Goal: Download file/media

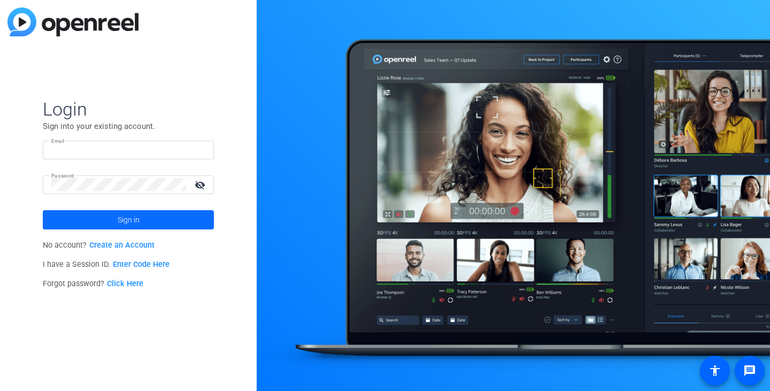
type input "[EMAIL_ADDRESS][DOMAIN_NAME]"
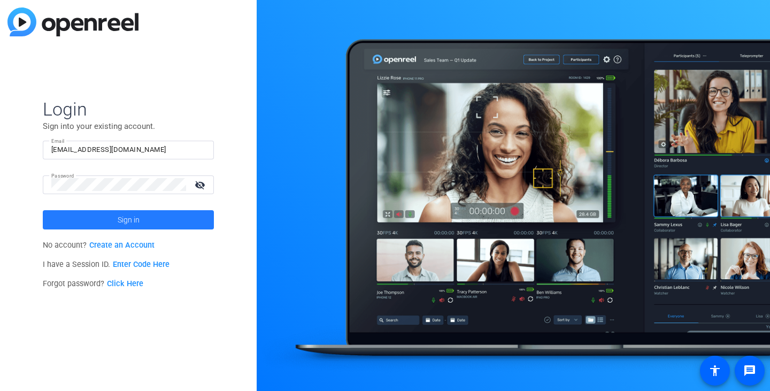
click at [125, 220] on span "Sign in" at bounding box center [129, 219] width 22 height 27
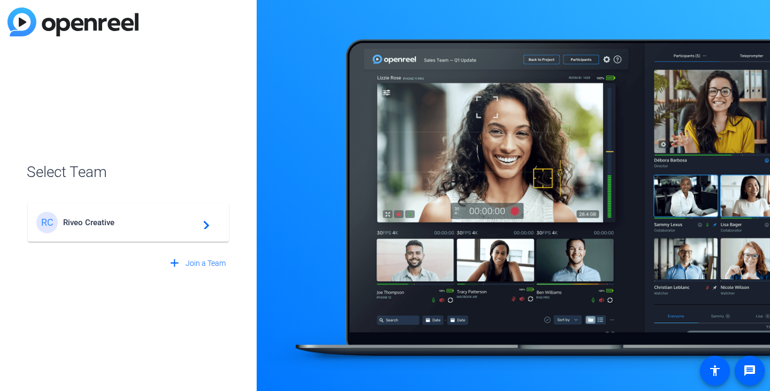
click at [195, 213] on div "RC Riveo Creative navigate_next" at bounding box center [128, 222] width 184 height 21
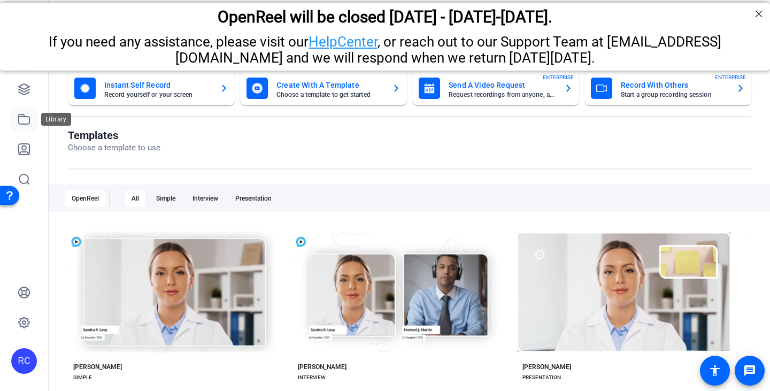
click at [18, 114] on icon at bounding box center [24, 119] width 13 height 13
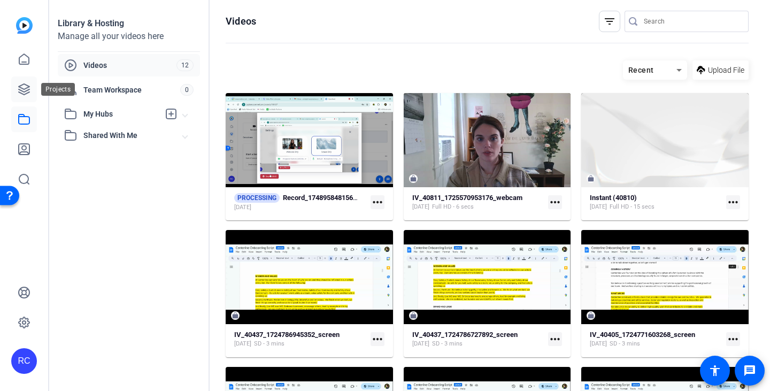
click at [30, 95] on link at bounding box center [24, 89] width 26 height 26
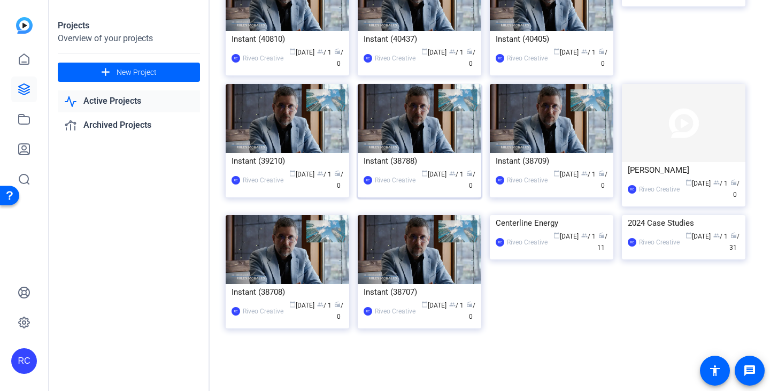
scroll to position [481, 0]
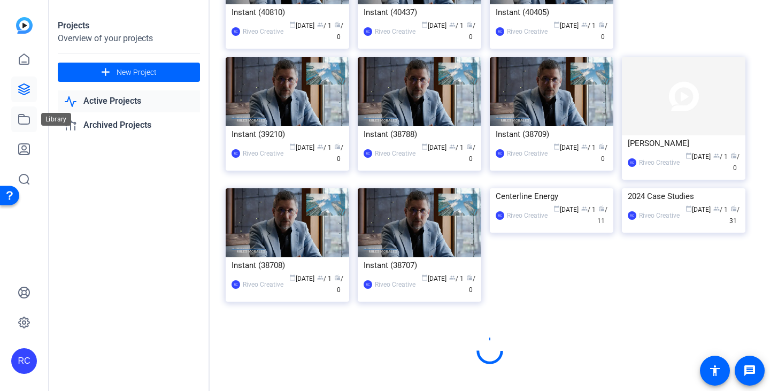
click at [18, 116] on icon at bounding box center [24, 119] width 13 height 13
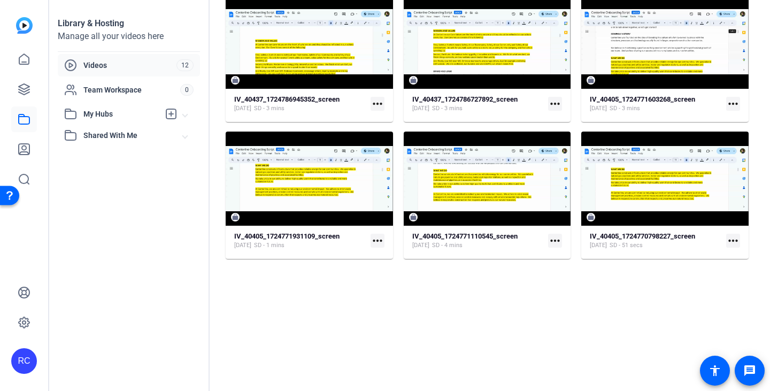
scroll to position [241, 0]
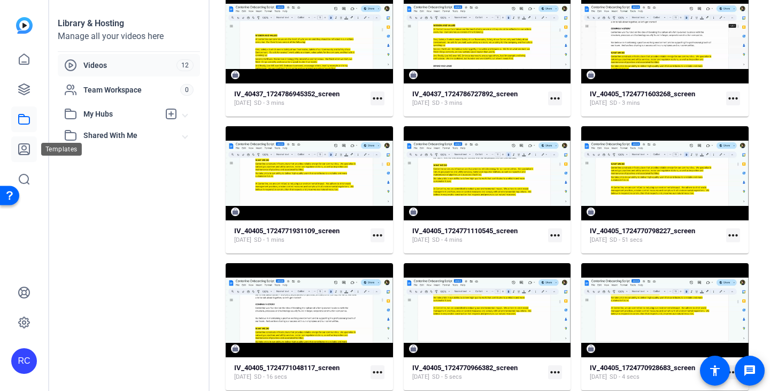
click at [27, 141] on link at bounding box center [24, 149] width 26 height 26
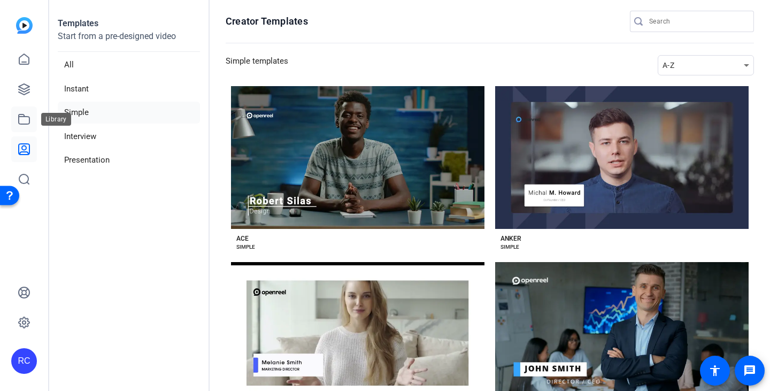
click at [19, 118] on icon at bounding box center [24, 119] width 11 height 10
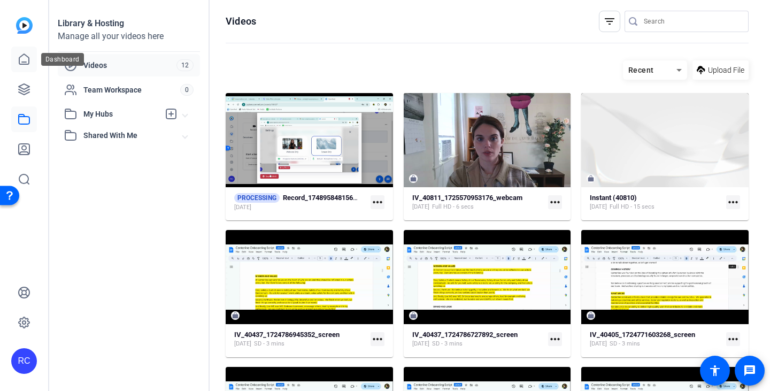
click at [20, 65] on icon at bounding box center [24, 59] width 13 height 13
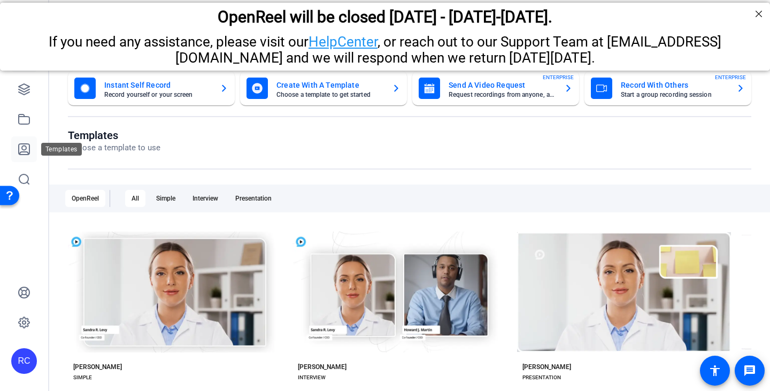
click at [29, 148] on icon at bounding box center [24, 149] width 11 height 11
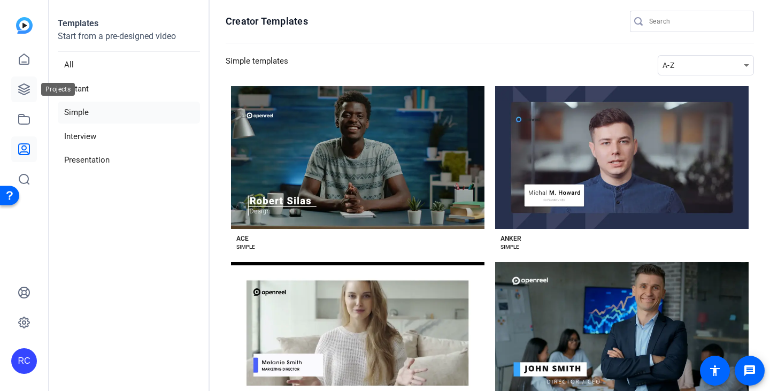
click at [20, 81] on link at bounding box center [24, 89] width 26 height 26
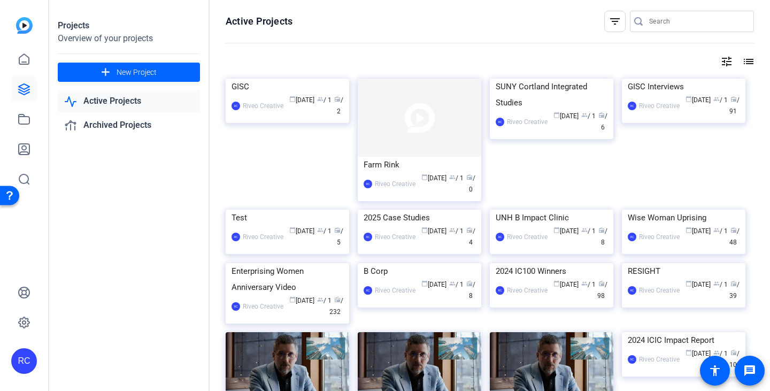
click at [119, 97] on link "Active Projects" at bounding box center [129, 101] width 142 height 22
click at [110, 125] on link "Archived Projects" at bounding box center [129, 125] width 142 height 22
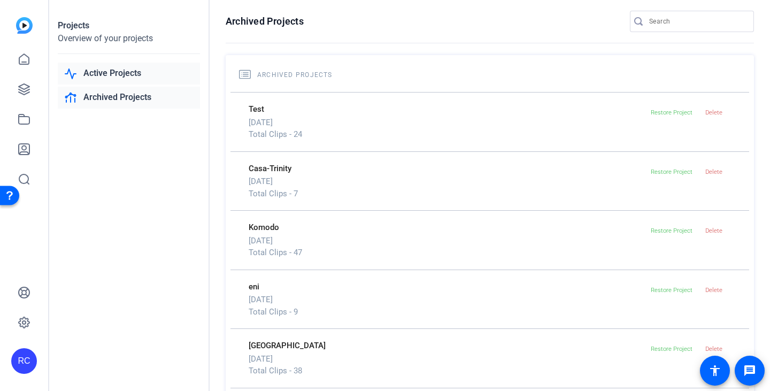
click at [115, 75] on link "Active Projects" at bounding box center [129, 74] width 142 height 22
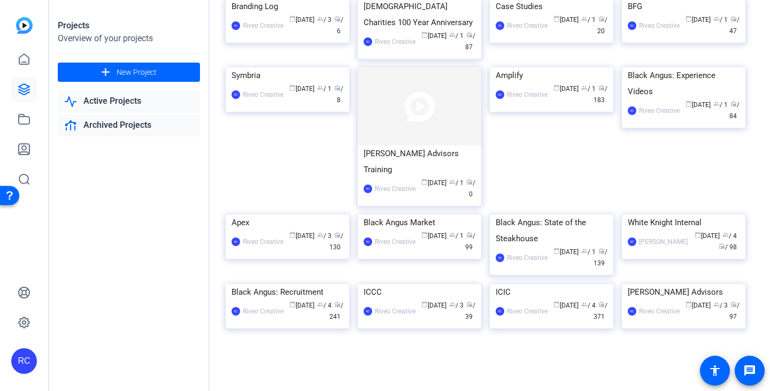
scroll to position [1596, 0]
click at [27, 57] on icon at bounding box center [24, 59] width 13 height 13
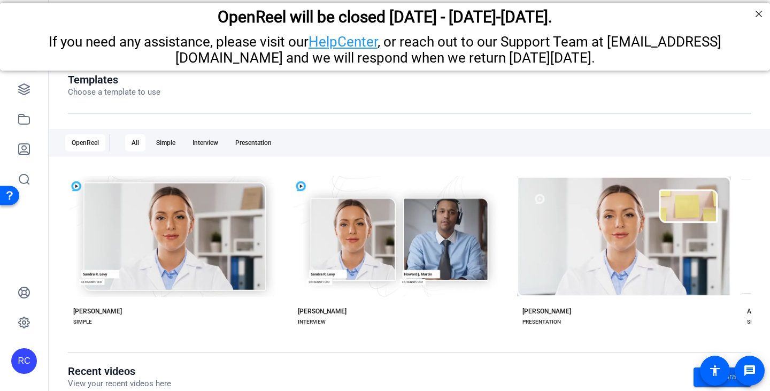
scroll to position [212, 0]
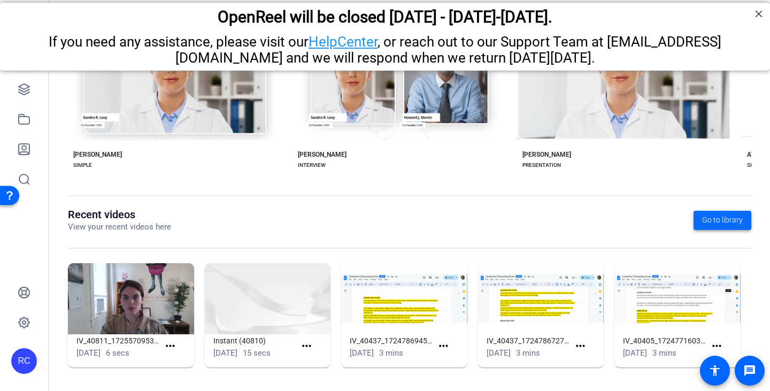
click at [731, 223] on span "Go to library" at bounding box center [722, 219] width 41 height 11
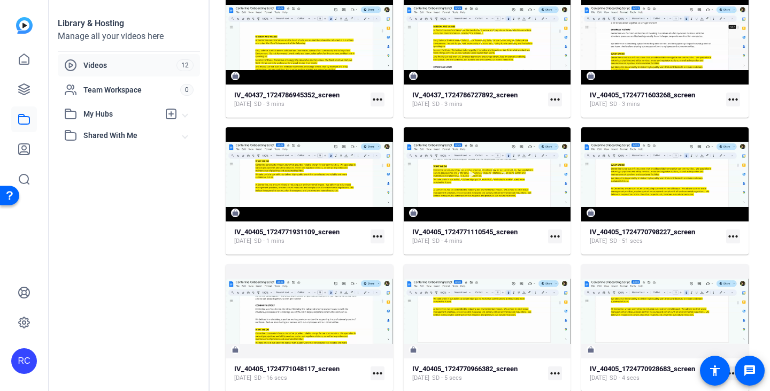
scroll to position [241, 0]
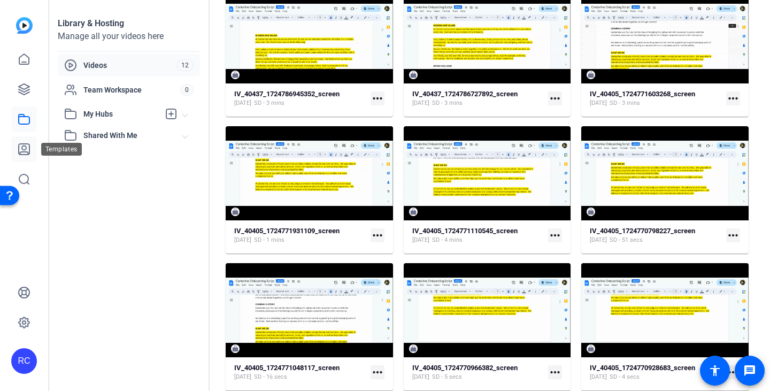
click at [21, 142] on link at bounding box center [24, 149] width 26 height 26
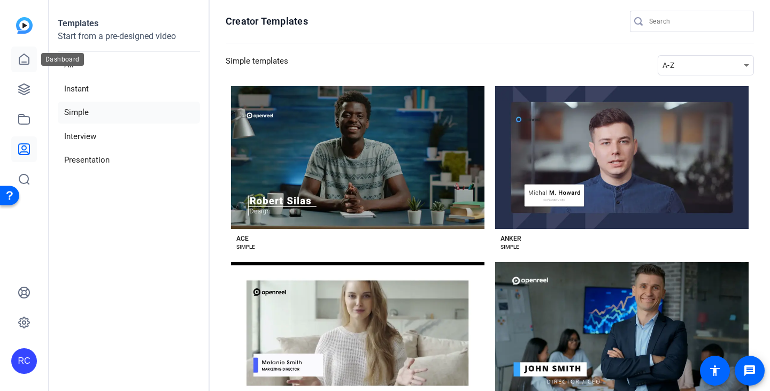
click at [11, 59] on link at bounding box center [24, 60] width 26 height 26
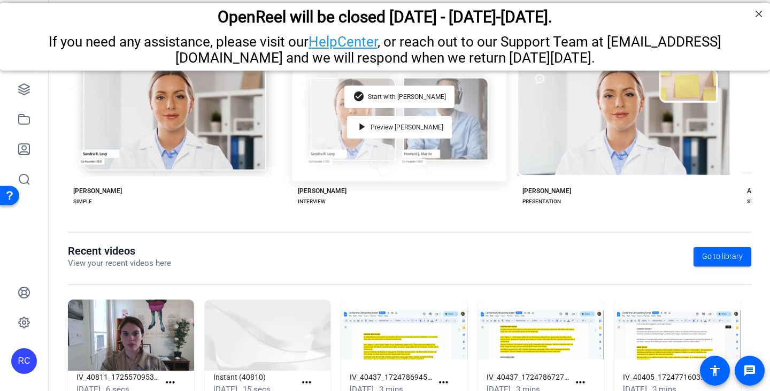
scroll to position [212, 0]
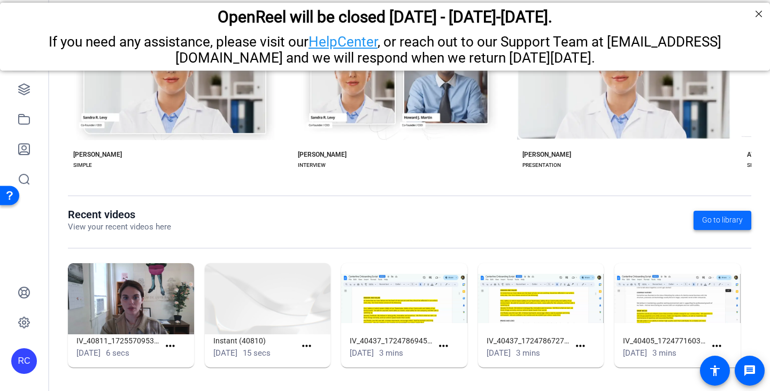
click at [712, 227] on span at bounding box center [723, 220] width 58 height 26
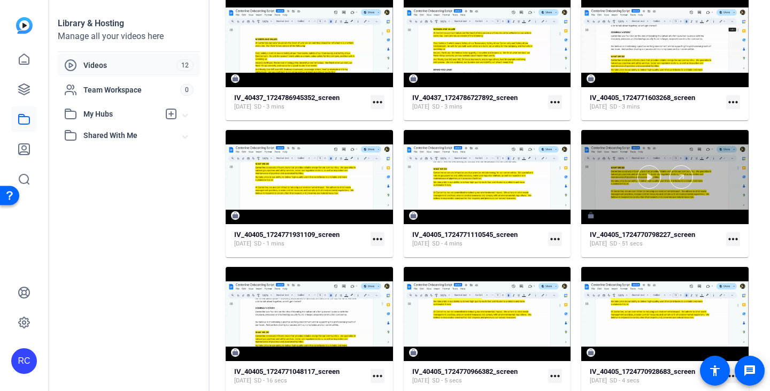
scroll to position [241, 0]
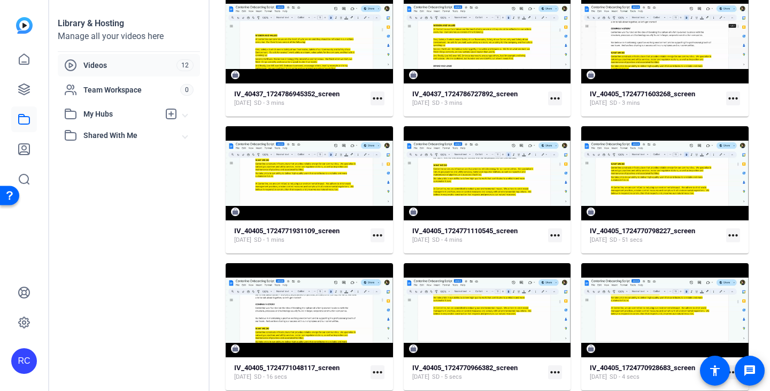
click at [116, 73] on div "Videos 12" at bounding box center [129, 65] width 142 height 22
click at [115, 66] on span "Videos" at bounding box center [129, 65] width 93 height 11
click at [29, 149] on icon at bounding box center [24, 149] width 11 height 11
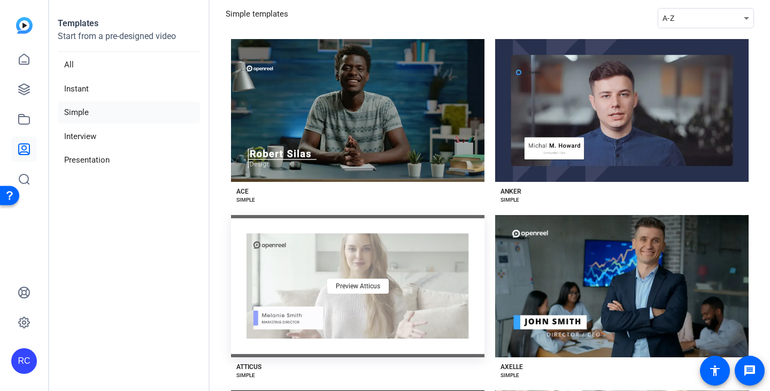
scroll to position [267, 0]
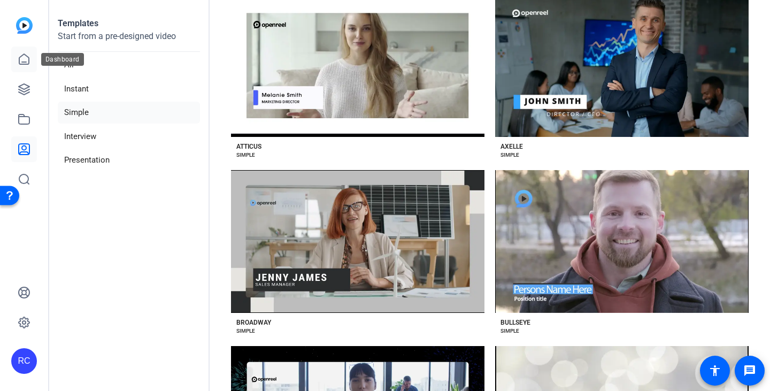
click at [24, 53] on icon at bounding box center [24, 59] width 13 height 13
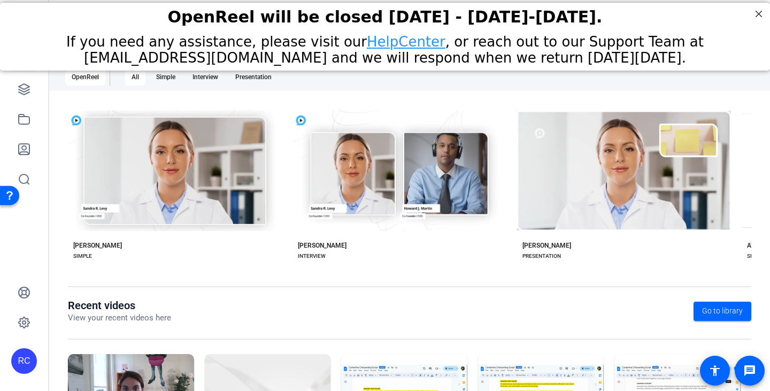
scroll to position [105, 0]
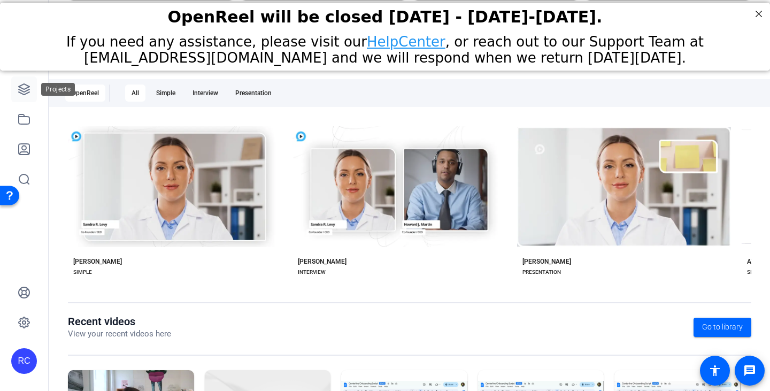
click at [21, 91] on icon at bounding box center [24, 89] width 13 height 13
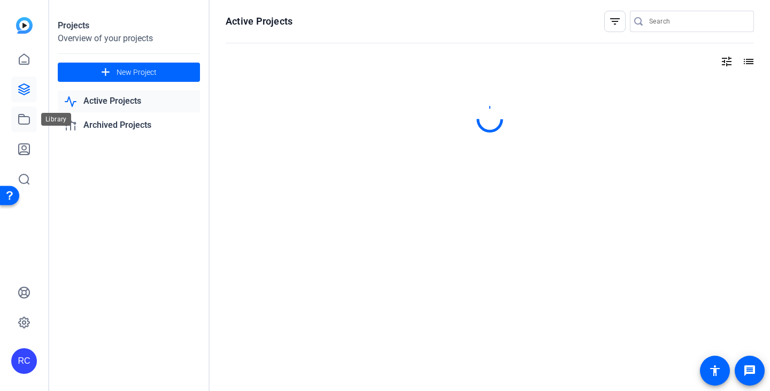
click at [28, 118] on icon at bounding box center [24, 119] width 13 height 13
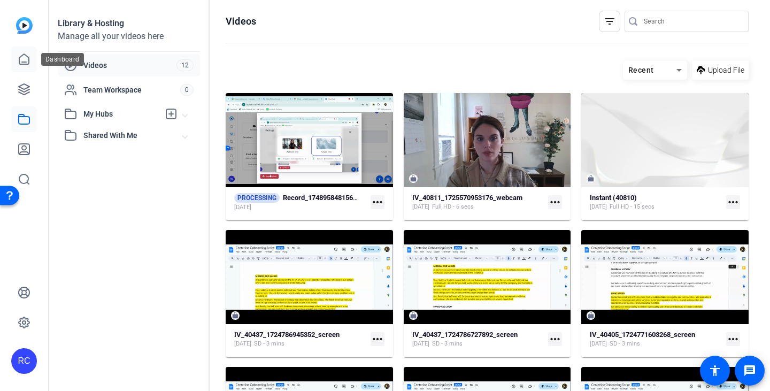
click at [20, 53] on icon at bounding box center [24, 59] width 13 height 13
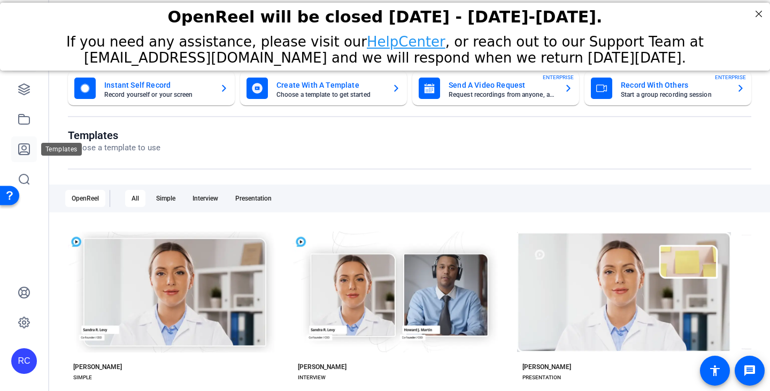
drag, startPoint x: 20, startPoint y: 139, endPoint x: 19, endPoint y: 121, distance: 17.7
click at [20, 138] on link at bounding box center [24, 149] width 26 height 26
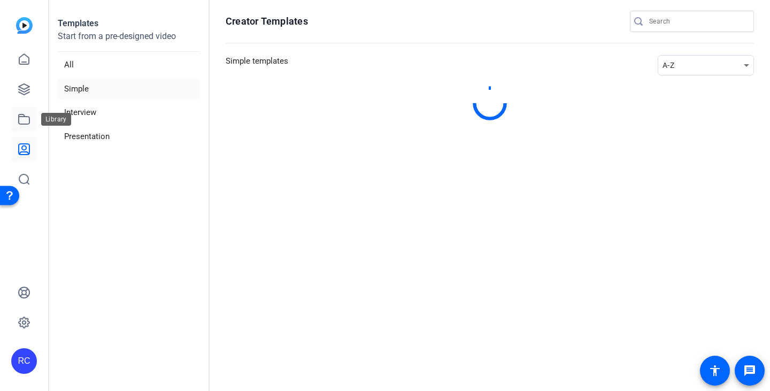
click at [19, 120] on icon at bounding box center [24, 119] width 13 height 13
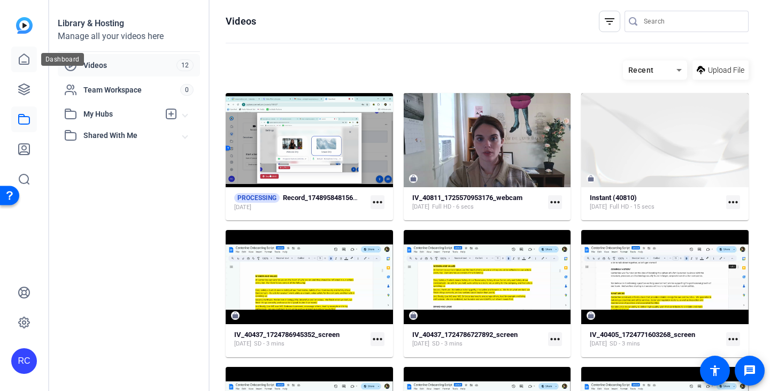
click at [19, 60] on icon at bounding box center [24, 59] width 10 height 10
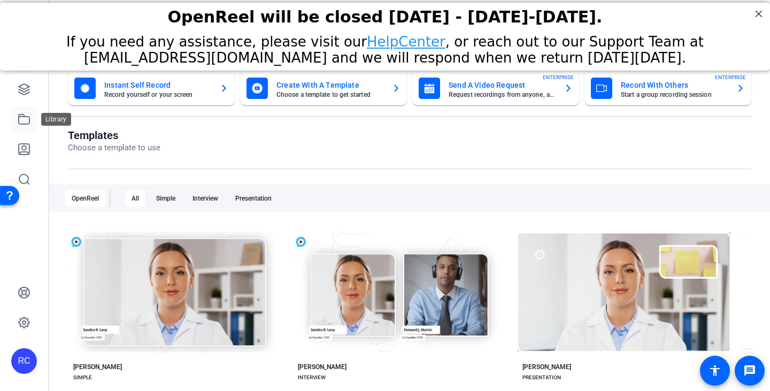
click at [27, 117] on icon at bounding box center [24, 119] width 11 height 10
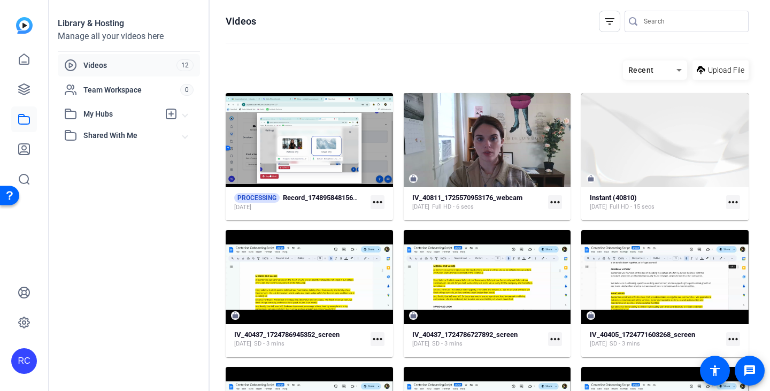
click at [101, 140] on span "Shared With Me" at bounding box center [132, 135] width 99 height 11
click at [19, 58] on icon at bounding box center [24, 59] width 10 height 10
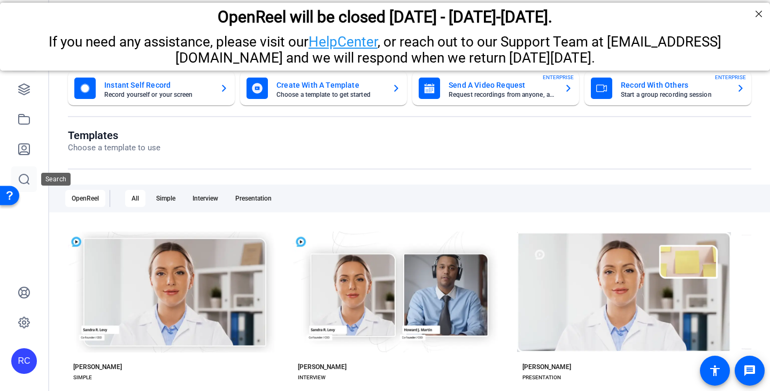
click at [18, 172] on link at bounding box center [24, 179] width 26 height 26
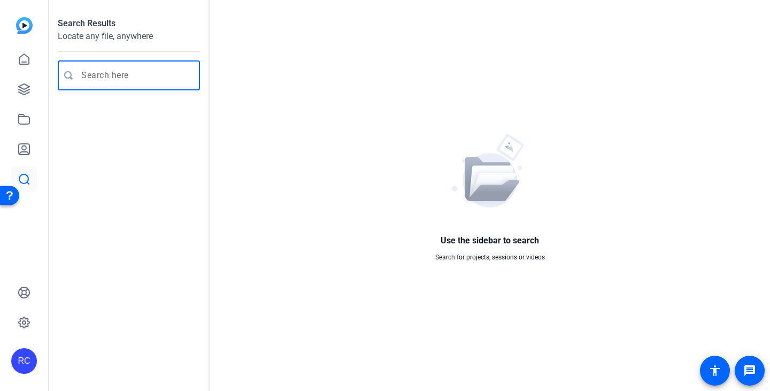
click at [100, 71] on input "Enter search query" at bounding box center [134, 75] width 106 height 13
type input "Benn"
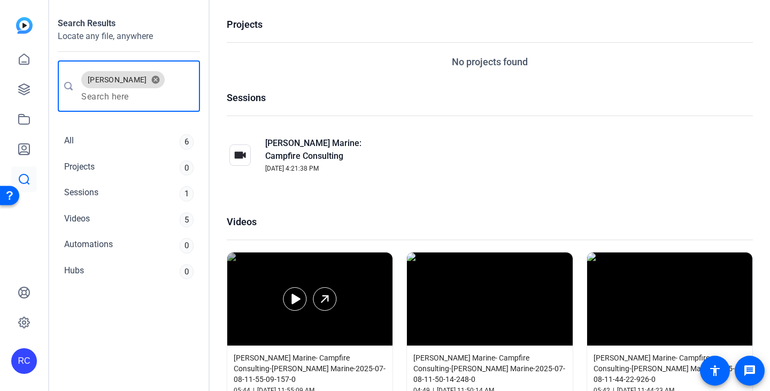
click at [309, 278] on div at bounding box center [309, 298] width 165 height 93
click at [258, 270] on div at bounding box center [309, 298] width 165 height 93
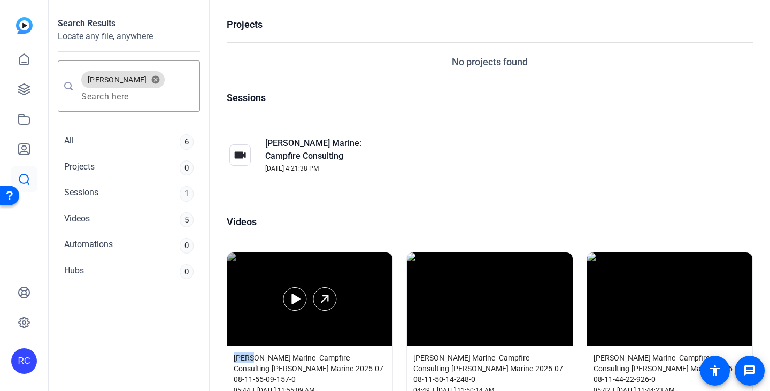
click at [258, 270] on div at bounding box center [309, 298] width 165 height 93
click at [264, 302] on div at bounding box center [309, 298] width 165 height 93
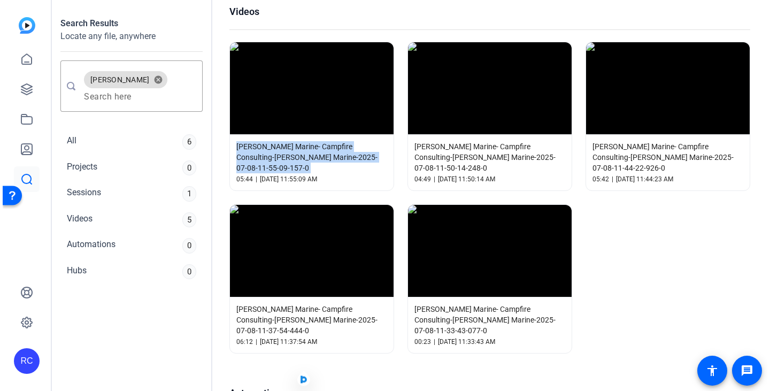
scroll to position [214, 0]
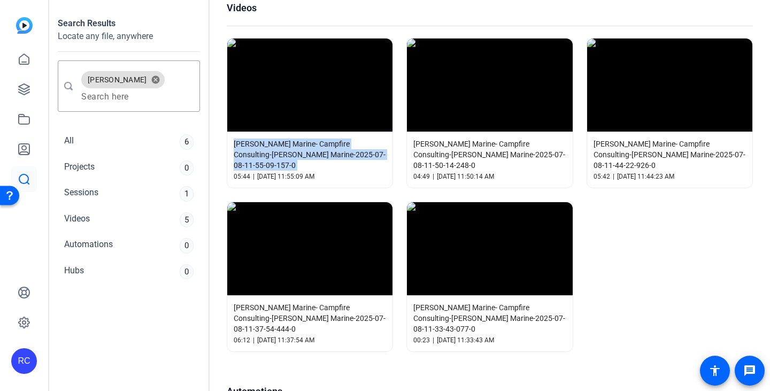
click at [268, 142] on span "[PERSON_NAME] Marine- Campfire Consulting-[PERSON_NAME] Marine-2025-07-08-11-55…" at bounding box center [310, 155] width 152 height 32
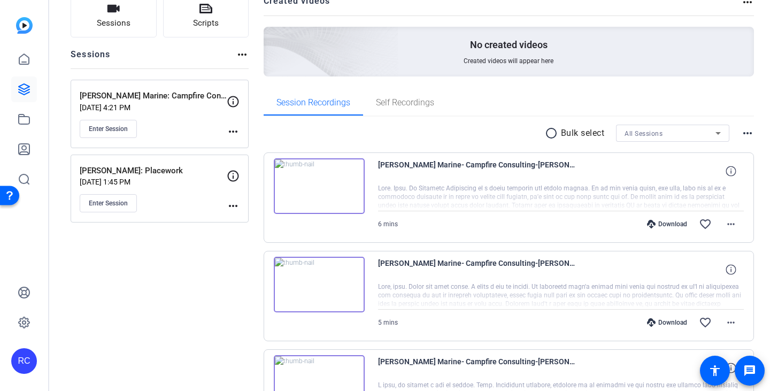
scroll to position [53, 0]
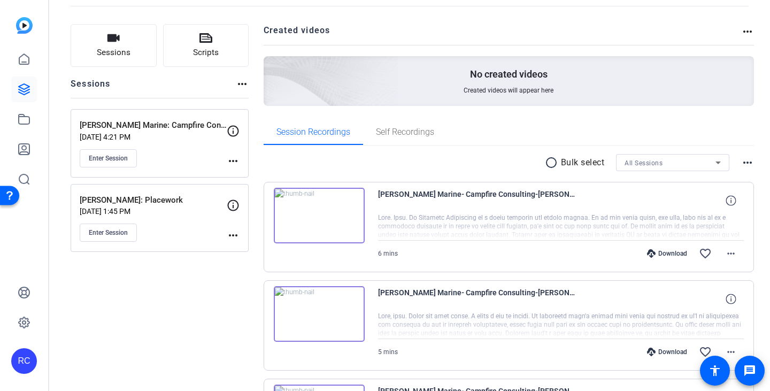
click at [548, 164] on mat-icon "radio_button_unchecked" at bounding box center [553, 162] width 16 height 13
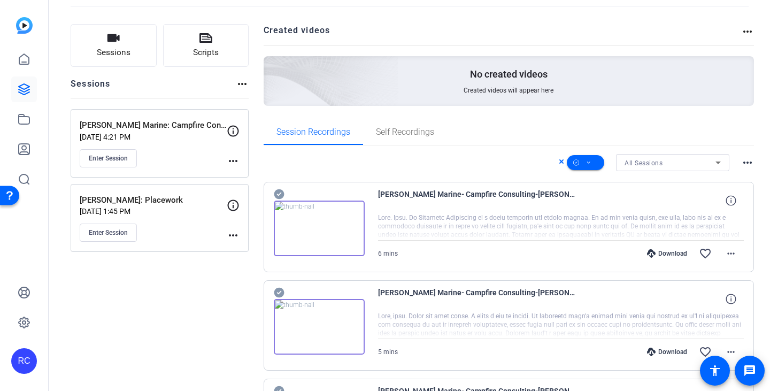
click at [283, 186] on div "[PERSON_NAME] Marine- Campfire Consulting-[PERSON_NAME] Marine-2025-07-08-11-55…" at bounding box center [509, 227] width 491 height 90
click at [281, 198] on icon at bounding box center [279, 194] width 10 height 10
click at [278, 199] on icon at bounding box center [279, 194] width 10 height 10
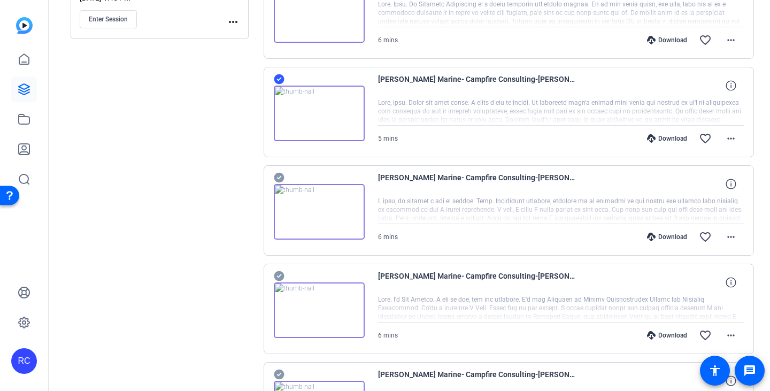
scroll to position [267, 0]
click at [306, 244] on div "[PERSON_NAME] Marine- Campfire Consulting-[PERSON_NAME] Marine-2025-07-08-11-44…" at bounding box center [509, 210] width 491 height 90
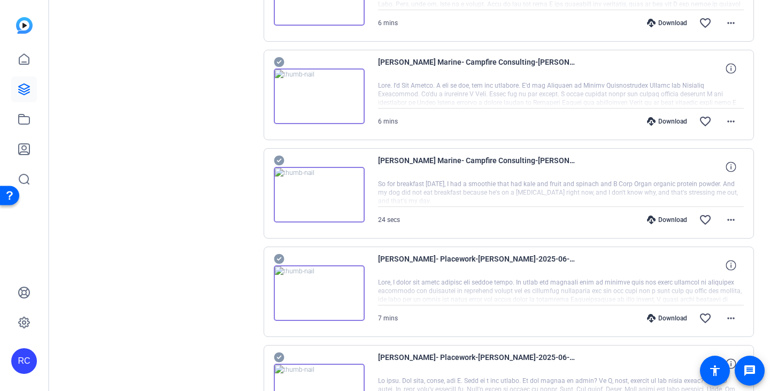
scroll to position [481, 0]
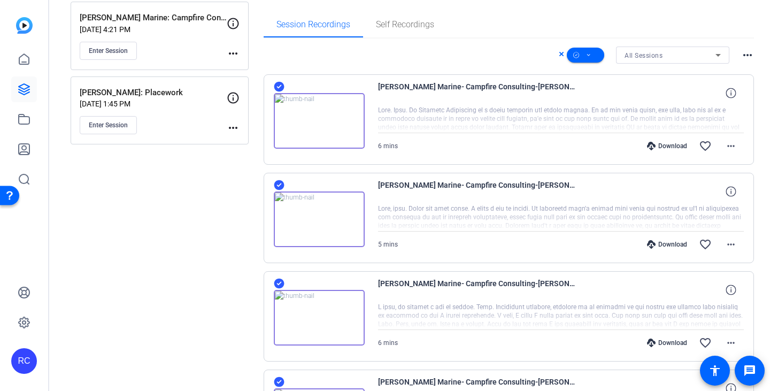
scroll to position [29, 0]
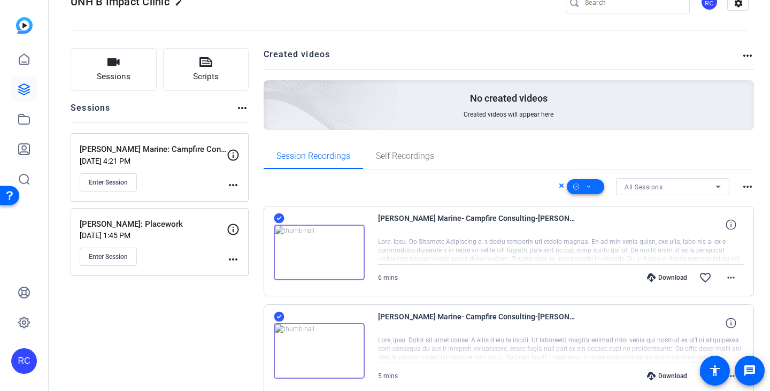
click at [587, 187] on icon at bounding box center [588, 187] width 3 height 2
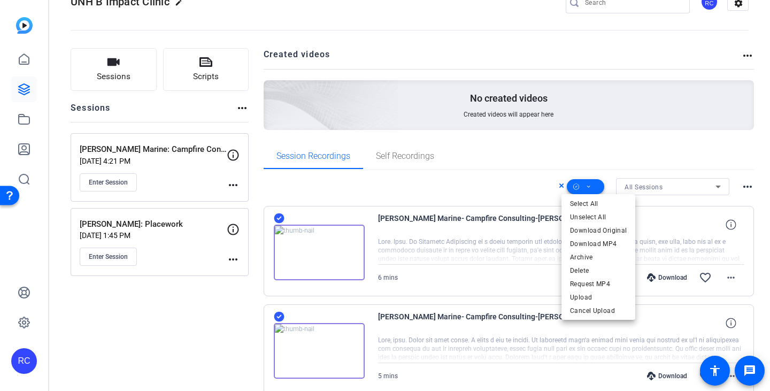
click at [583, 187] on div at bounding box center [385, 195] width 770 height 391
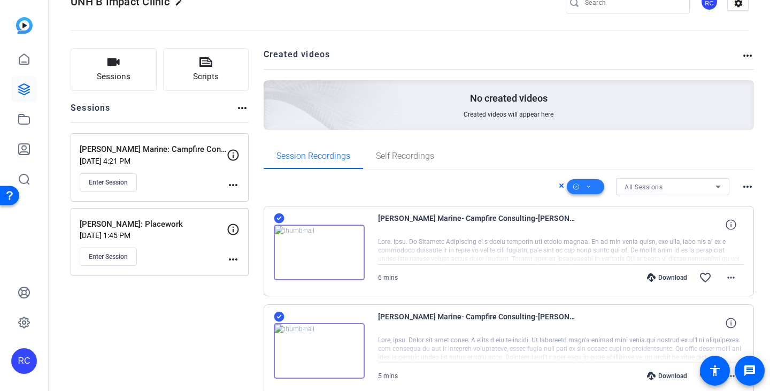
click at [573, 187] on icon at bounding box center [576, 186] width 6 height 13
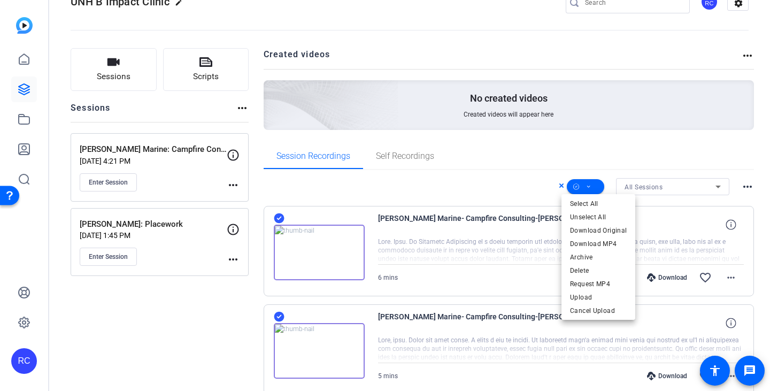
click at [585, 186] on div at bounding box center [385, 195] width 770 height 391
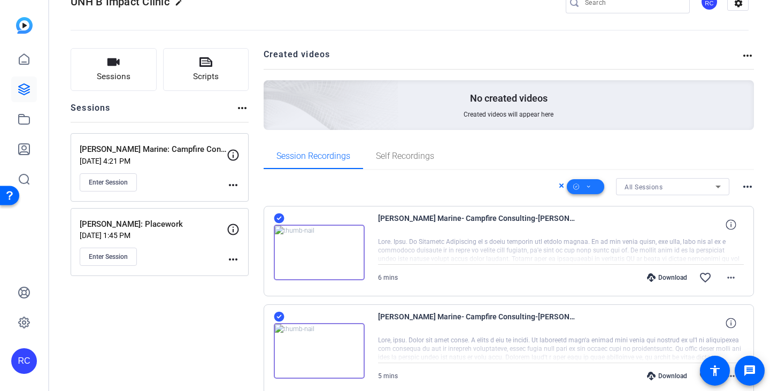
click at [586, 186] on icon at bounding box center [588, 186] width 5 height 13
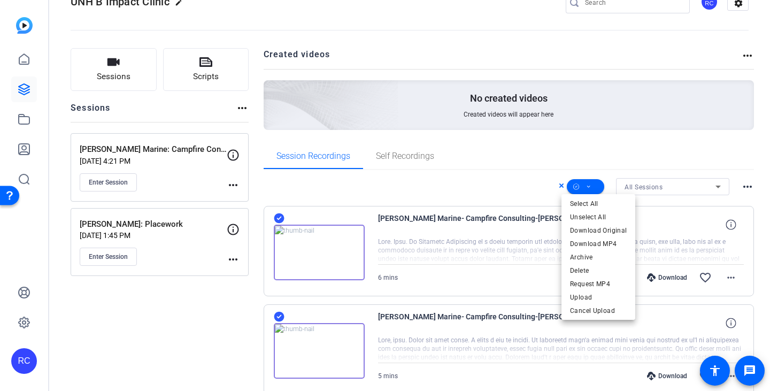
click at [585, 186] on div at bounding box center [385, 195] width 770 height 391
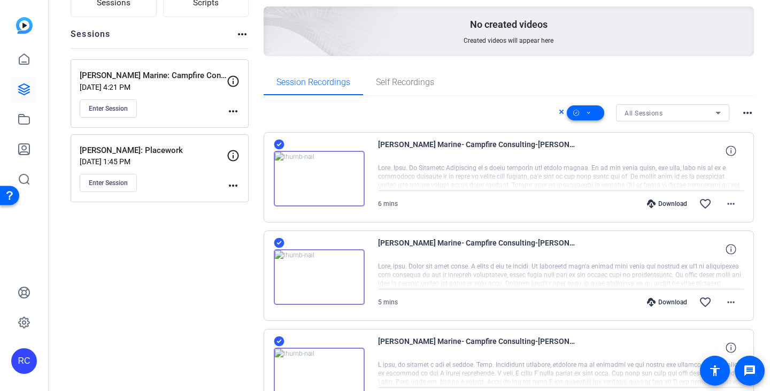
scroll to position [83, 0]
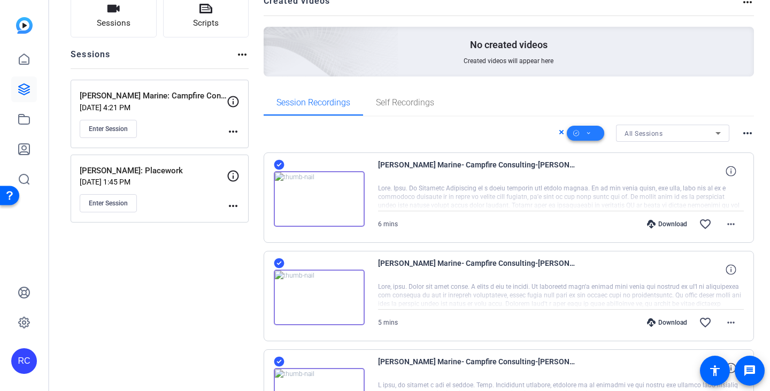
click at [573, 134] on icon at bounding box center [576, 133] width 6 height 13
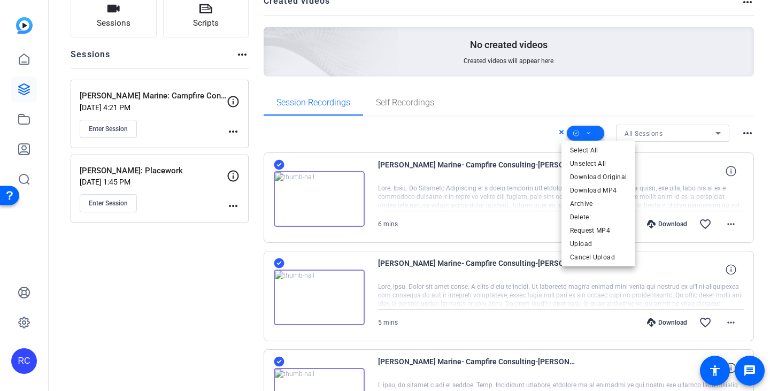
click at [569, 134] on div at bounding box center [385, 195] width 770 height 391
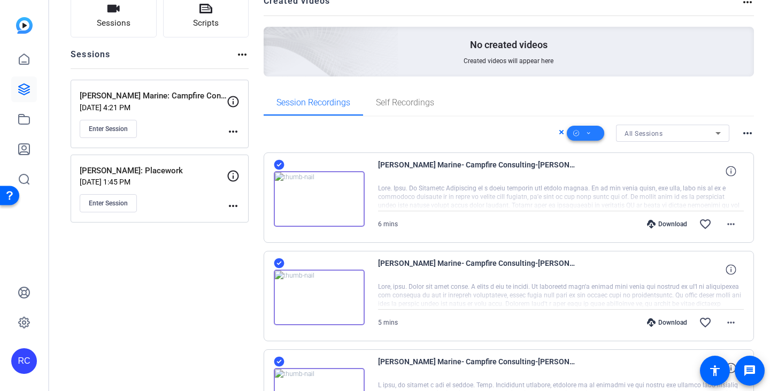
click at [573, 134] on icon at bounding box center [576, 133] width 6 height 13
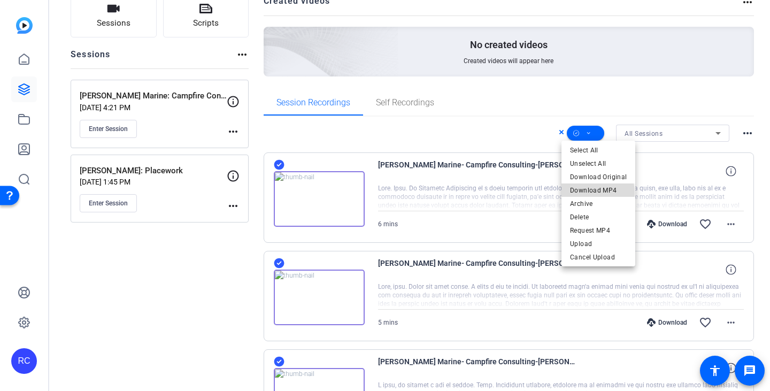
click at [581, 193] on span "Download MP4" at bounding box center [598, 190] width 57 height 13
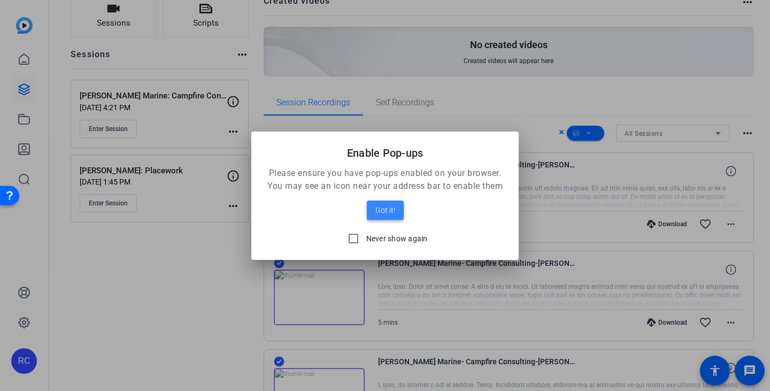
click at [373, 204] on span at bounding box center [385, 210] width 37 height 26
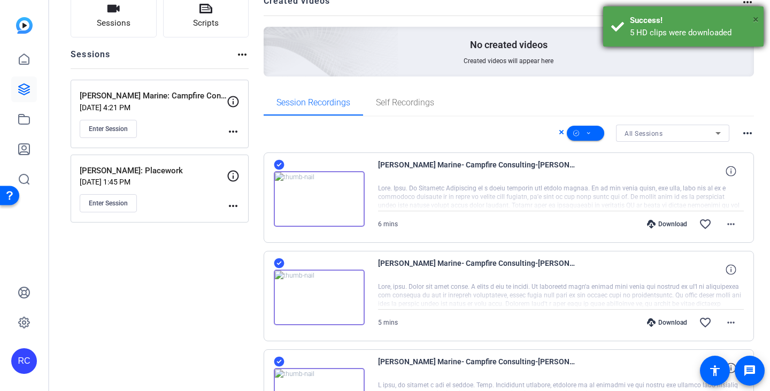
click at [754, 17] on span "×" at bounding box center [756, 19] width 6 height 13
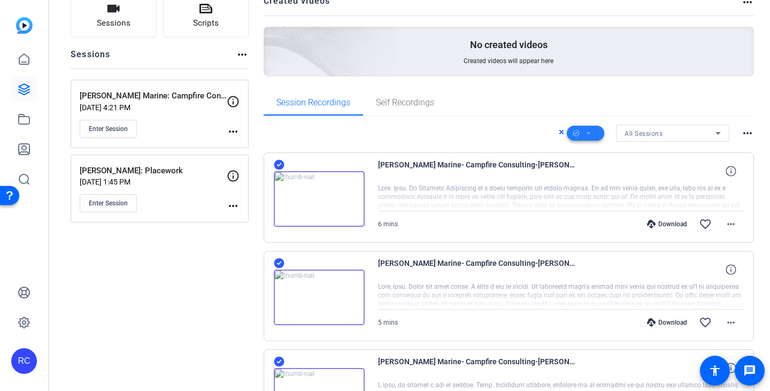
click at [586, 135] on icon at bounding box center [588, 133] width 5 height 13
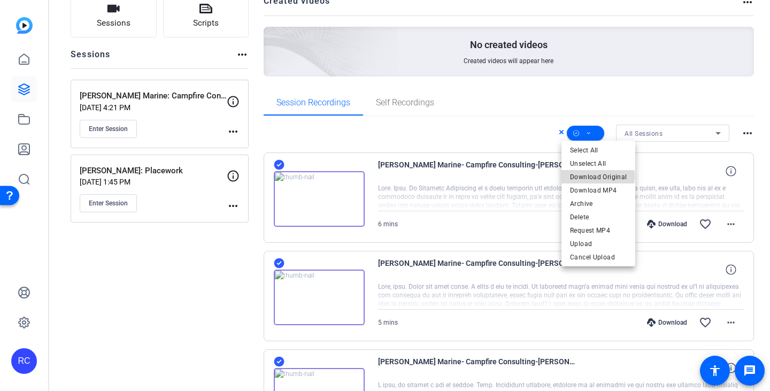
click at [597, 176] on span "Download Original" at bounding box center [598, 177] width 57 height 13
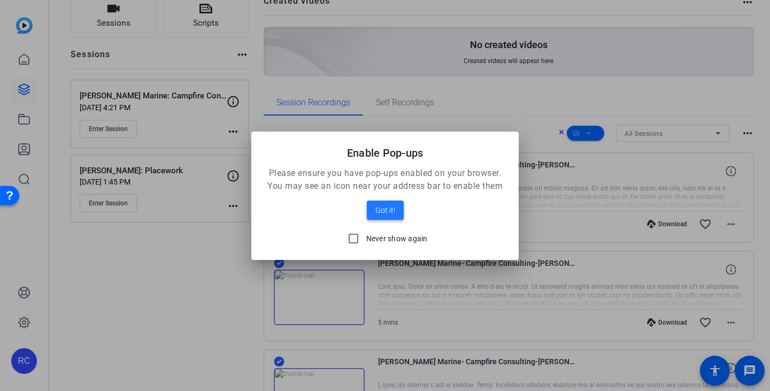
click at [372, 210] on span at bounding box center [385, 210] width 37 height 26
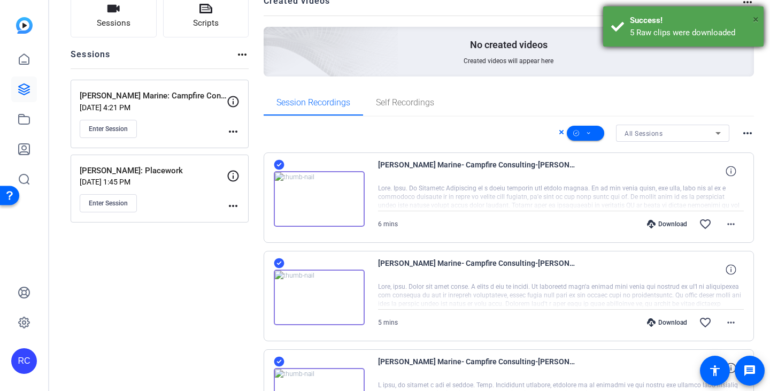
click at [756, 14] on span "×" at bounding box center [756, 19] width 6 height 13
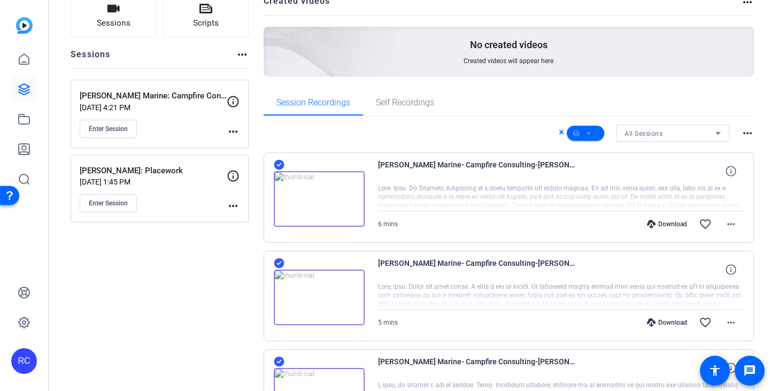
click at [559, 131] on icon at bounding box center [561, 132] width 4 height 4
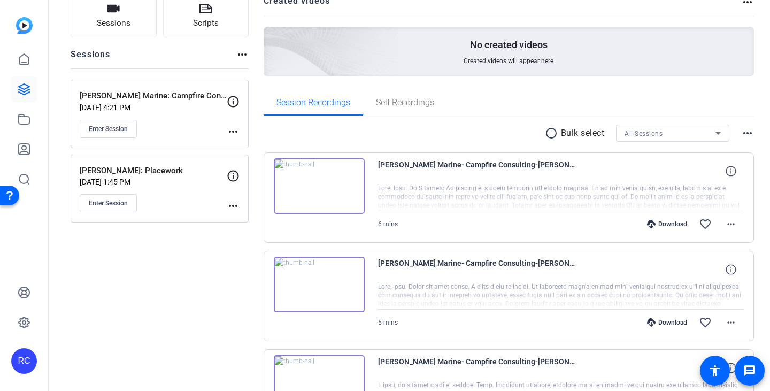
click at [652, 227] on div "Download" at bounding box center [667, 224] width 51 height 9
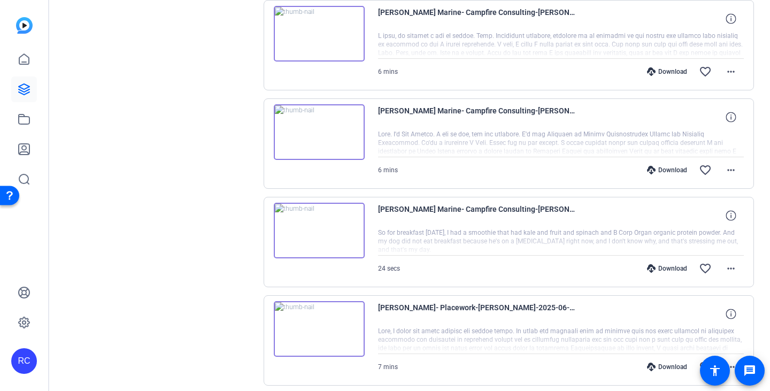
scroll to position [511, 0]
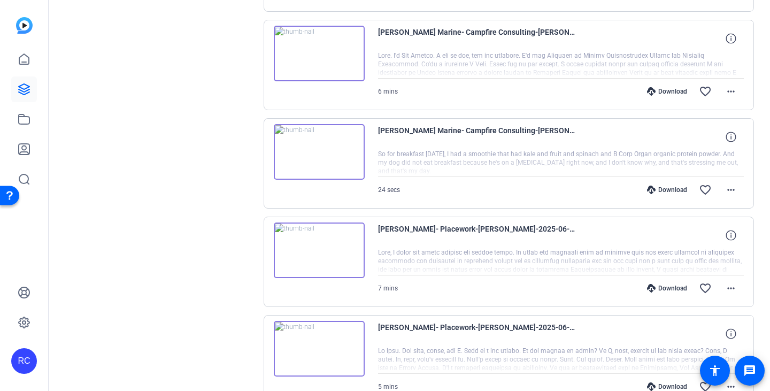
click at [648, 193] on icon at bounding box center [651, 190] width 9 height 9
click at [648, 94] on icon at bounding box center [651, 91] width 9 height 9
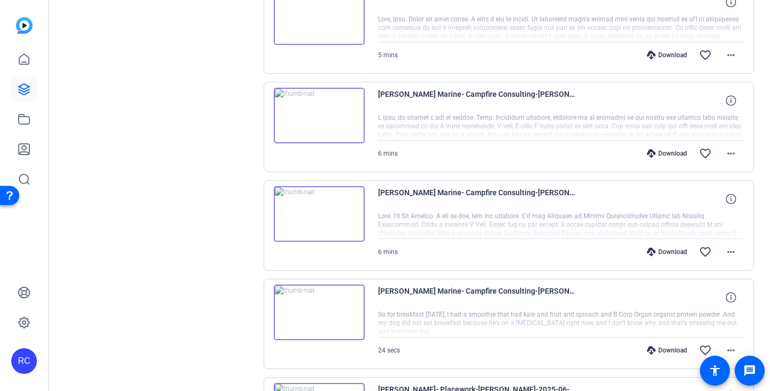
scroll to position [350, 0]
click at [642, 159] on div "Download favorite_border more_horiz" at bounding box center [616, 154] width 256 height 26
click at [642, 152] on div "Download" at bounding box center [667, 153] width 51 height 9
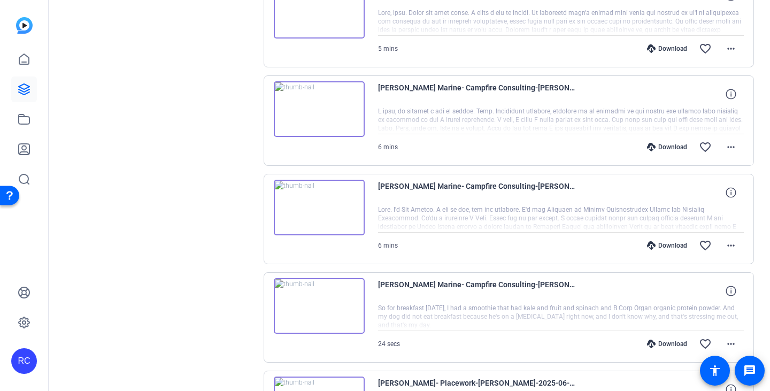
scroll to position [404, 0]
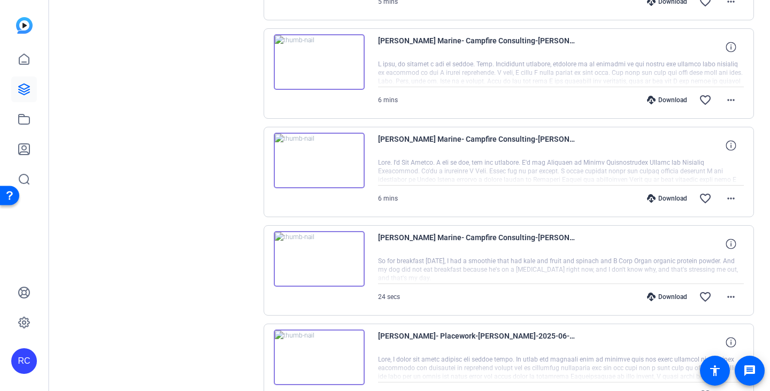
click at [660, 293] on div "Download" at bounding box center [667, 297] width 51 height 9
click at [657, 199] on div "Download" at bounding box center [667, 198] width 51 height 9
click at [647, 98] on icon at bounding box center [651, 100] width 9 height 9
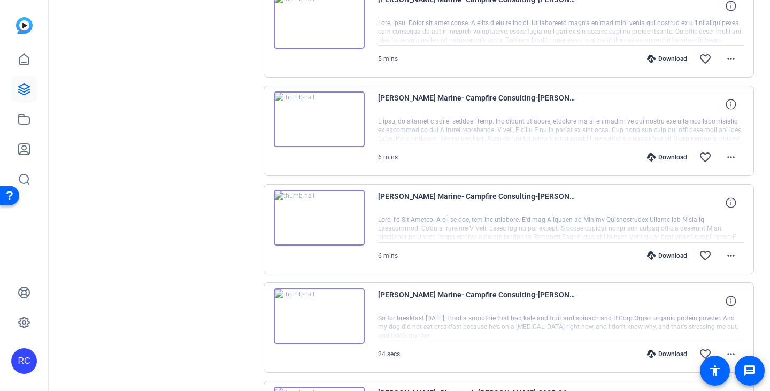
scroll to position [297, 0]
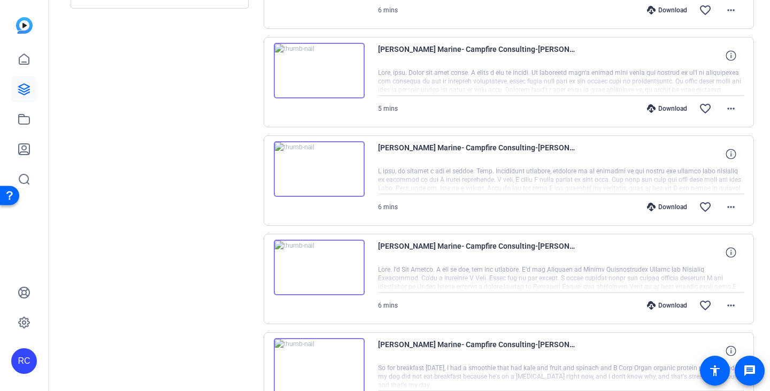
click at [647, 106] on icon at bounding box center [651, 108] width 9 height 9
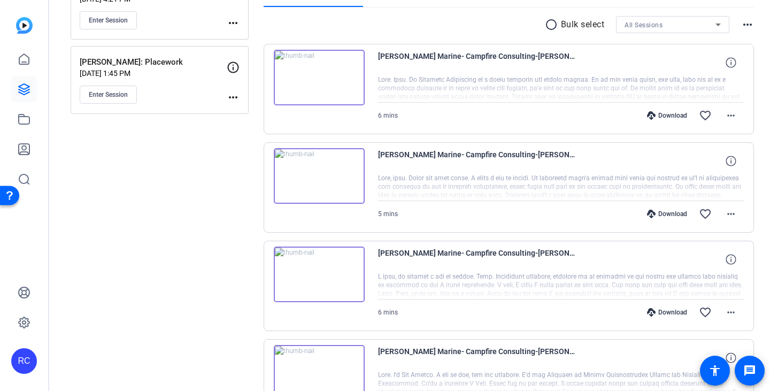
scroll to position [190, 0]
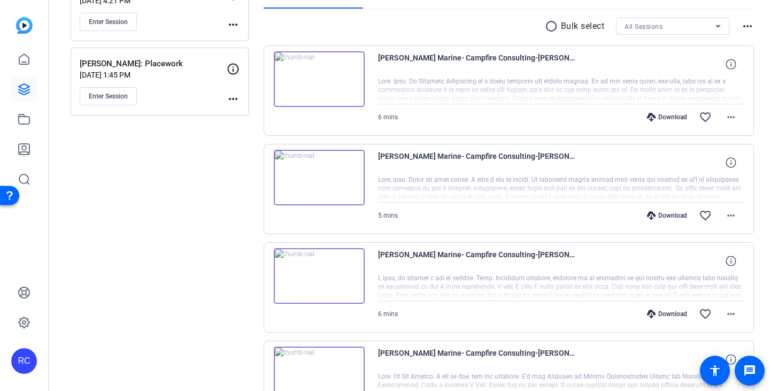
click at [648, 115] on icon at bounding box center [651, 117] width 9 height 9
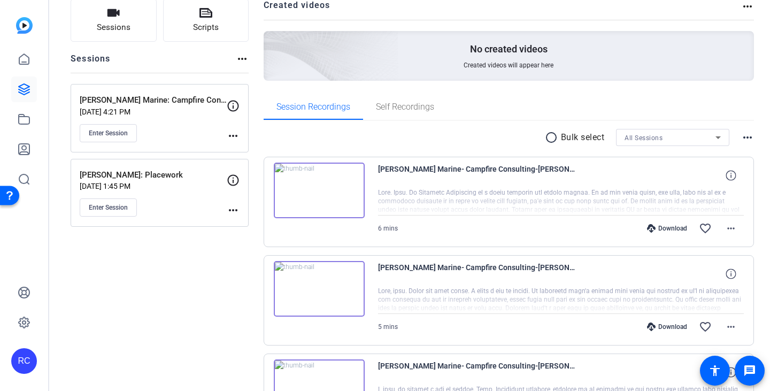
scroll to position [107, 0]
